Goal: Task Accomplishment & Management: Use online tool/utility

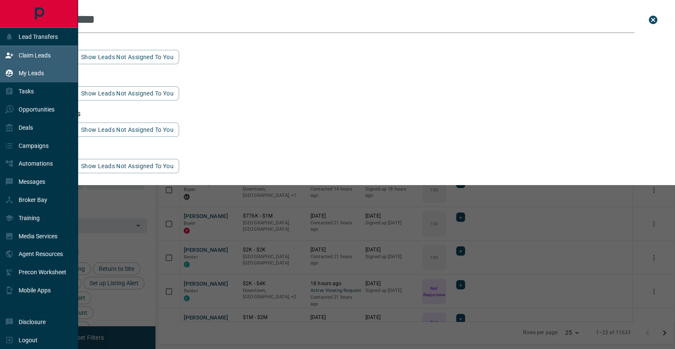
scroll to position [274, 516]
click at [20, 53] on p "Claim Leads" at bounding box center [35, 55] width 32 height 7
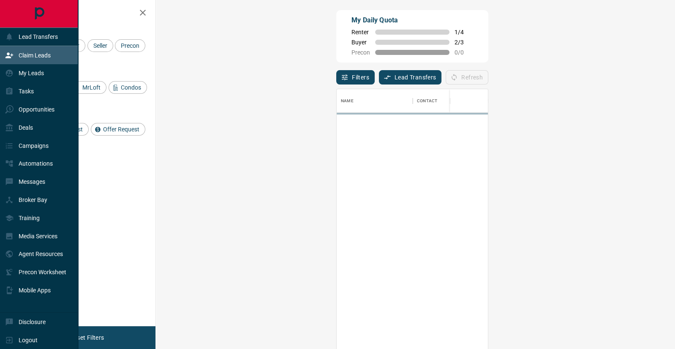
scroll to position [266, 501]
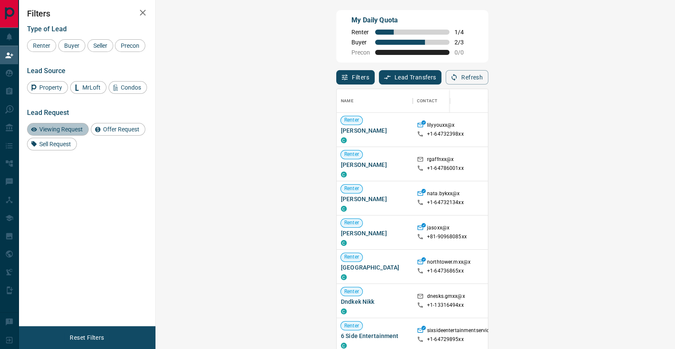
click at [57, 127] on span "Viewing Request" at bounding box center [60, 129] width 49 height 7
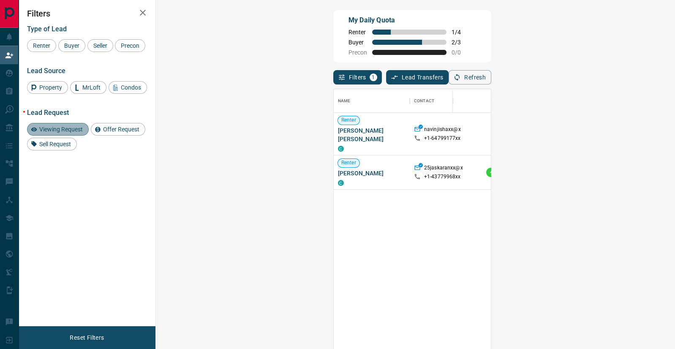
click at [57, 127] on span "Viewing Request" at bounding box center [60, 129] width 49 height 7
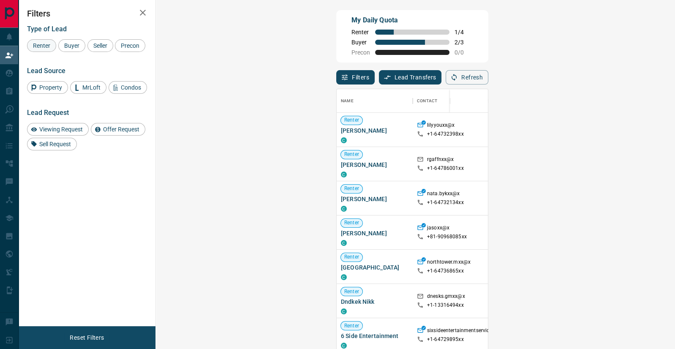
click at [38, 47] on span "Renter" at bounding box center [41, 45] width 23 height 7
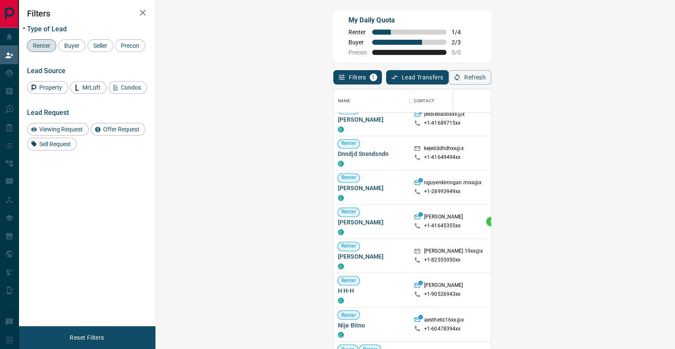
scroll to position [1296, 0]
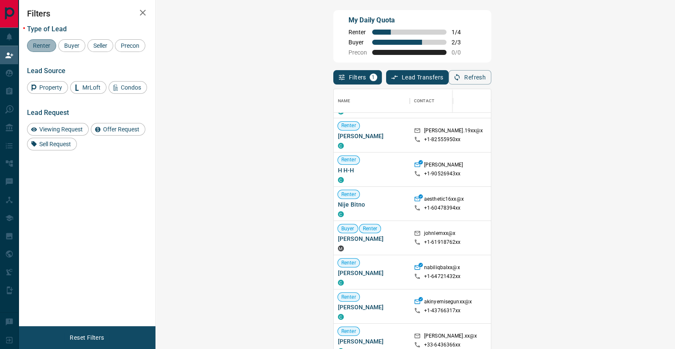
click at [39, 43] on span "Renter" at bounding box center [41, 45] width 23 height 7
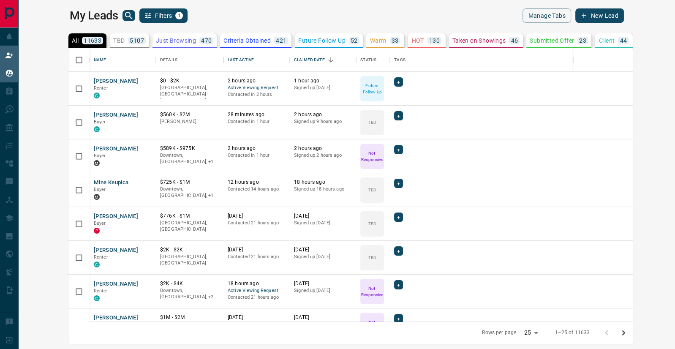
scroll to position [274, 647]
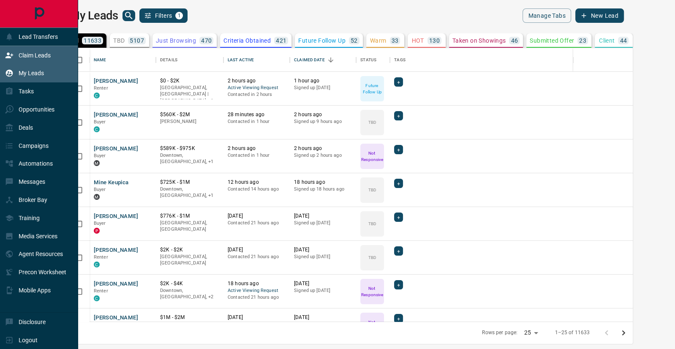
click at [35, 52] on p "Claim Leads" at bounding box center [35, 55] width 32 height 7
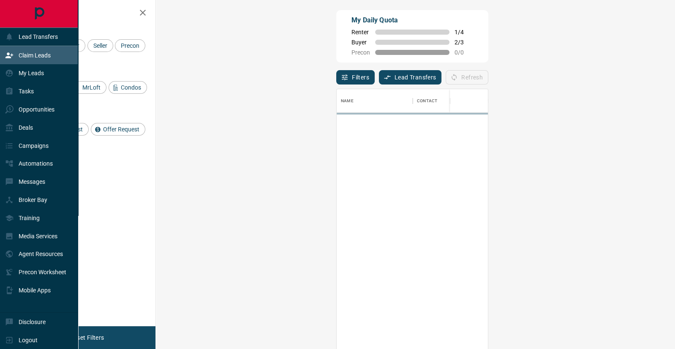
scroll to position [266, 501]
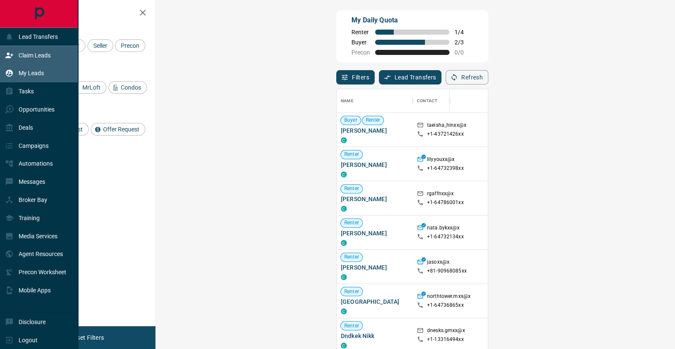
click at [30, 71] on p "My Leads" at bounding box center [31, 73] width 25 height 7
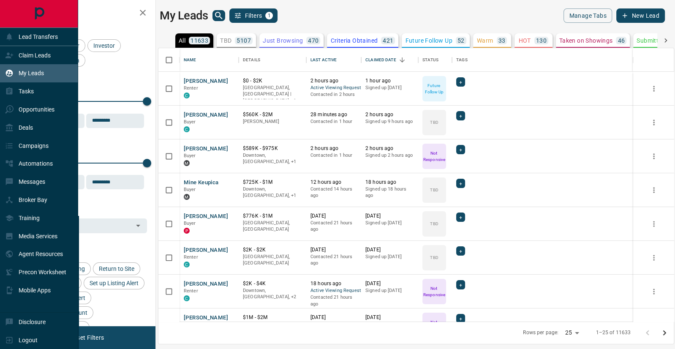
scroll to position [274, 516]
